Goal: Check status: Check status

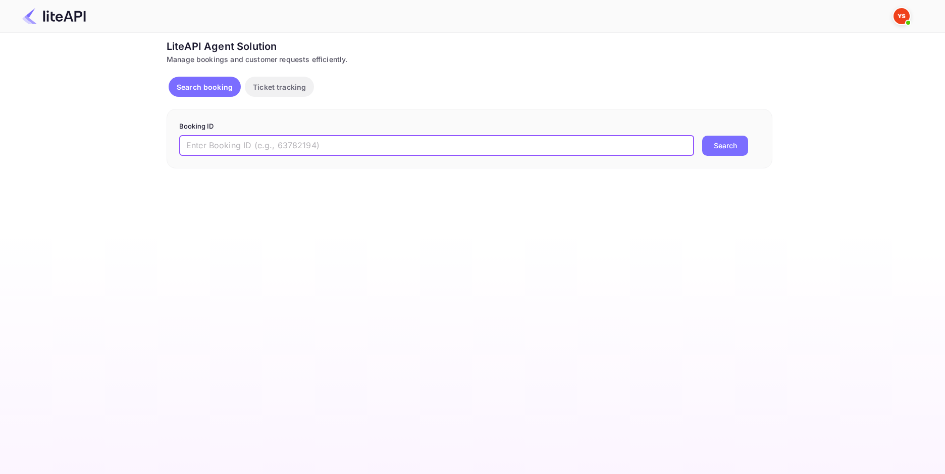
click at [300, 137] on input "text" at bounding box center [436, 146] width 515 height 20
paste input "8785164"
type input "8785164"
click at [741, 140] on button "Search" at bounding box center [725, 146] width 46 height 20
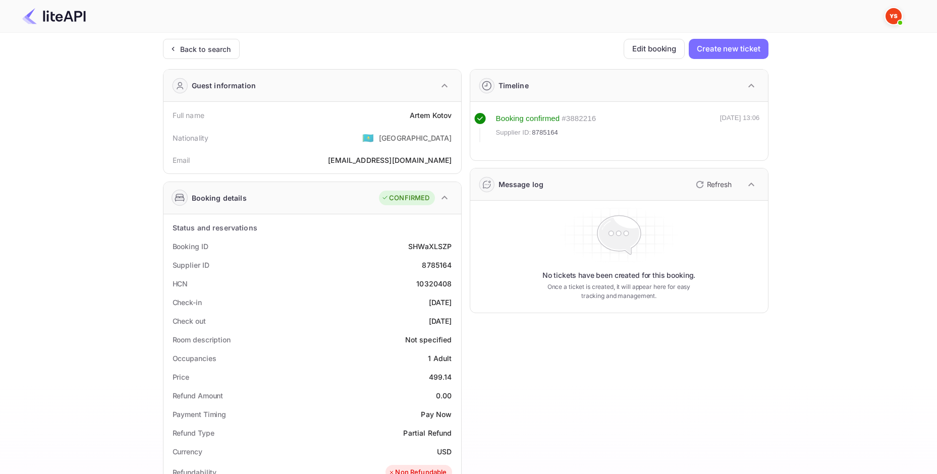
click at [432, 117] on div "[PERSON_NAME]" at bounding box center [431, 115] width 42 height 11
copy div "[PERSON_NAME]"
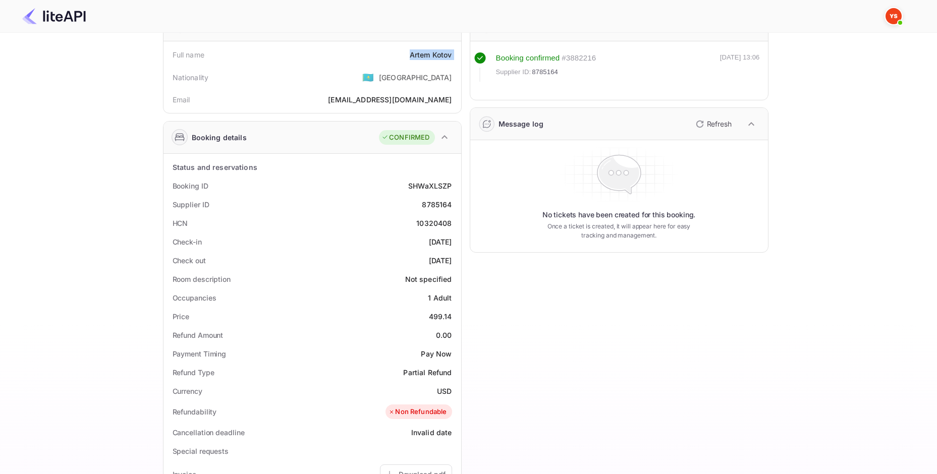
scroll to position [151, 0]
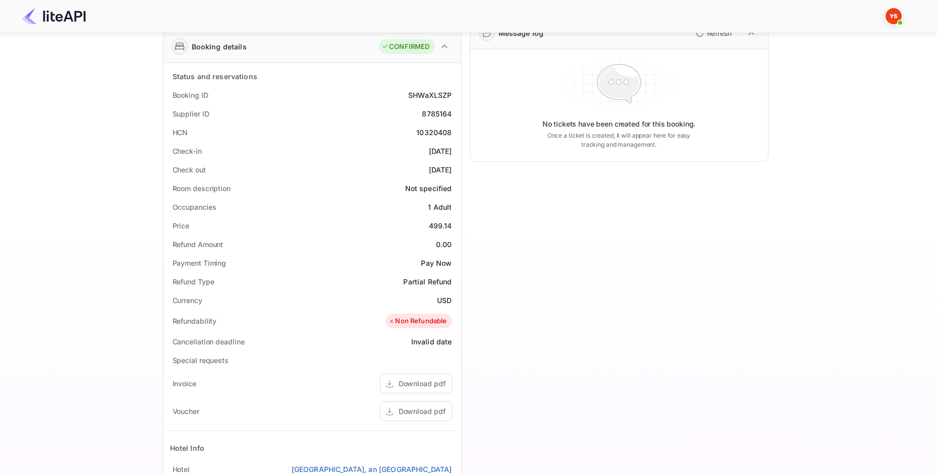
click at [439, 228] on div "499.14" at bounding box center [440, 225] width 23 height 11
copy div "499.14"
click at [445, 300] on div "USD" at bounding box center [444, 300] width 15 height 11
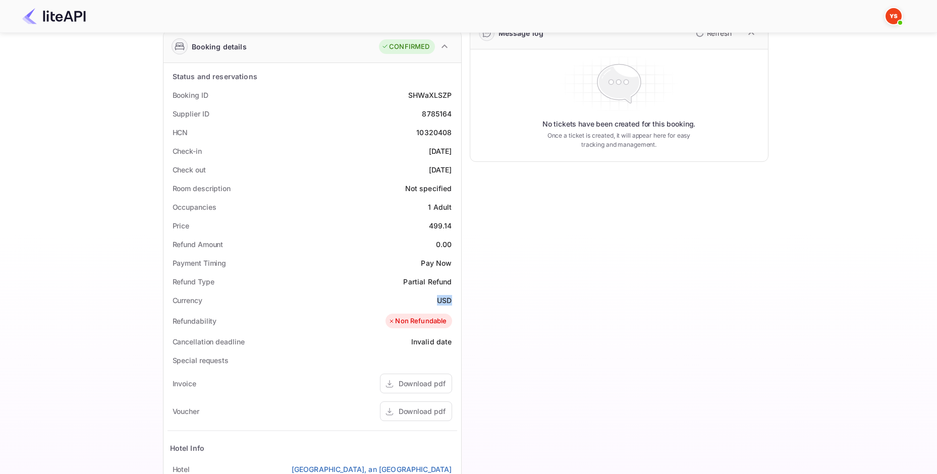
copy div "USD"
